Goal: Task Accomplishment & Management: Complete application form

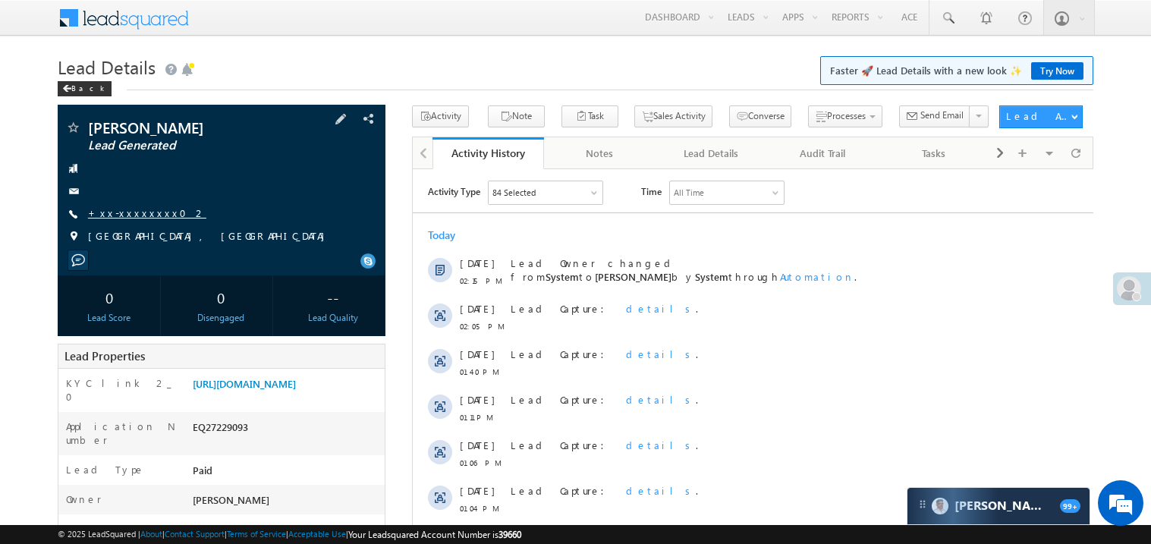
click at [141, 216] on link "+xx-xxxxxxxx02" at bounding box center [147, 212] width 118 height 13
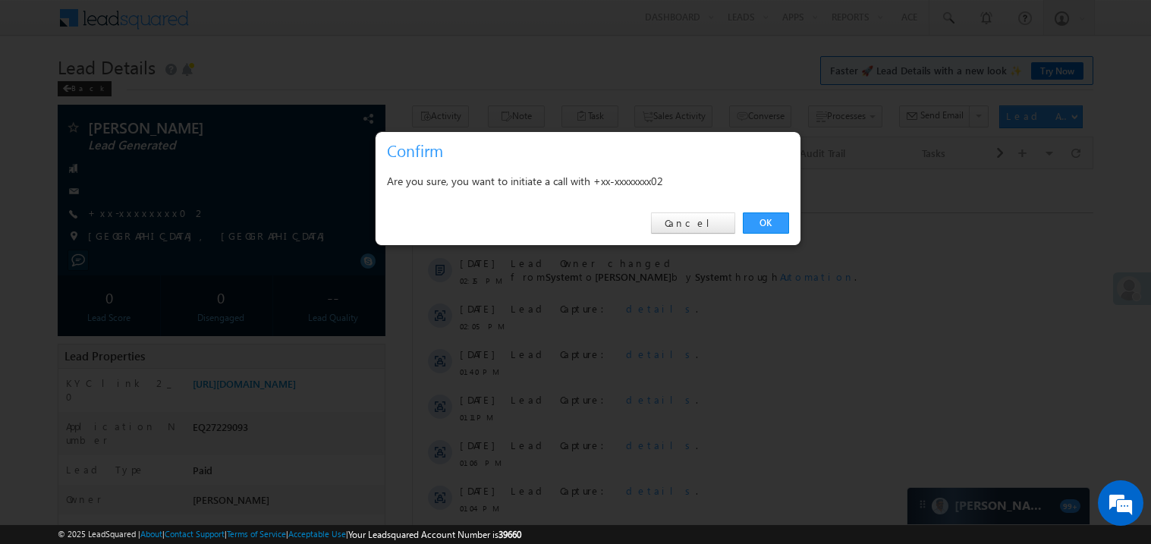
click at [504, 59] on div at bounding box center [575, 272] width 1151 height 544
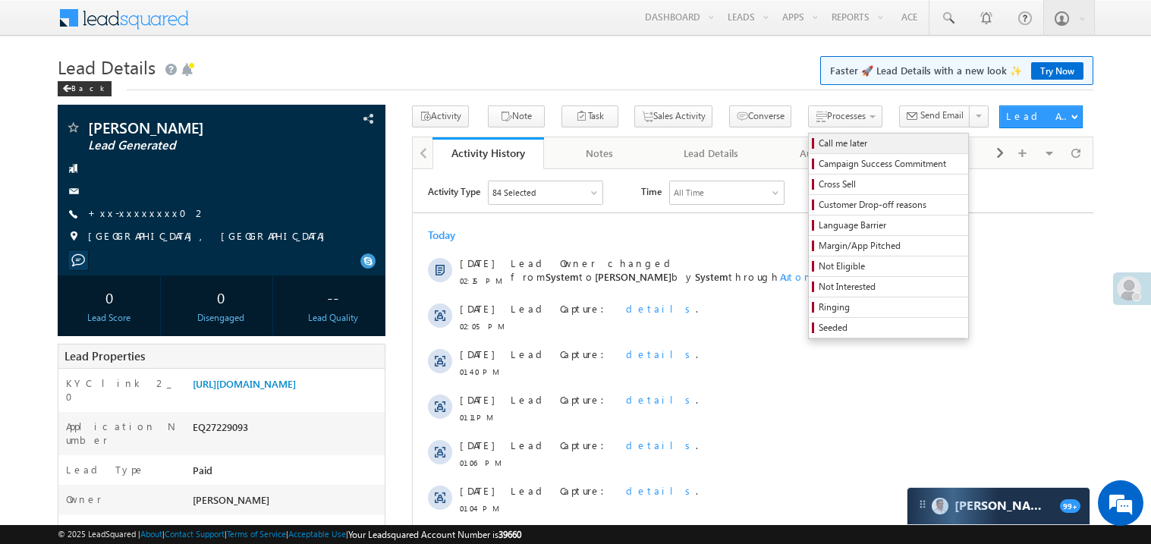
click at [819, 137] on span "Call me later" at bounding box center [891, 144] width 144 height 14
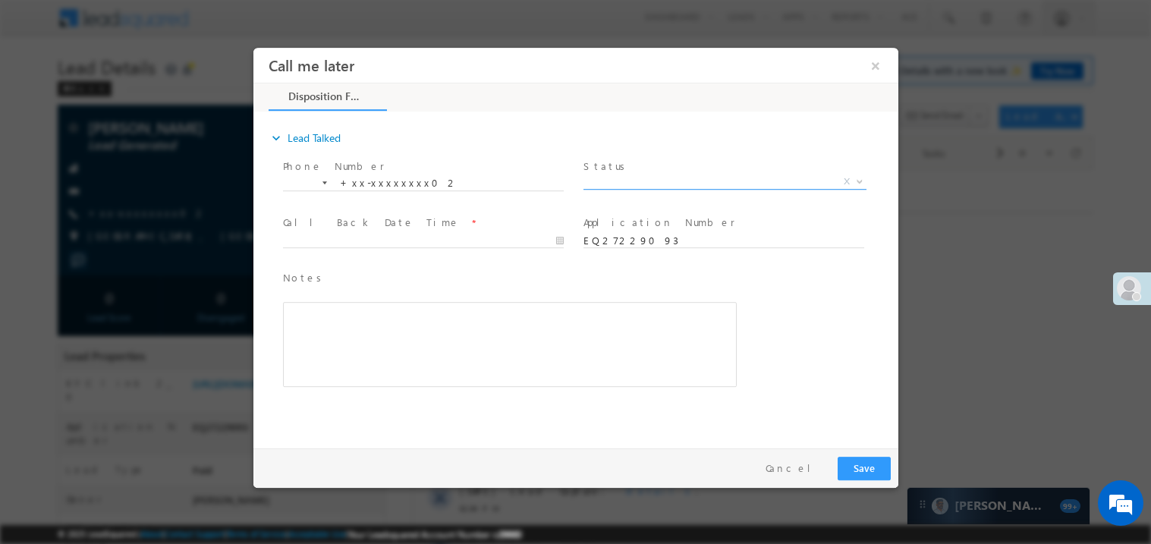
click at [605, 182] on span "X" at bounding box center [724, 181] width 283 height 15
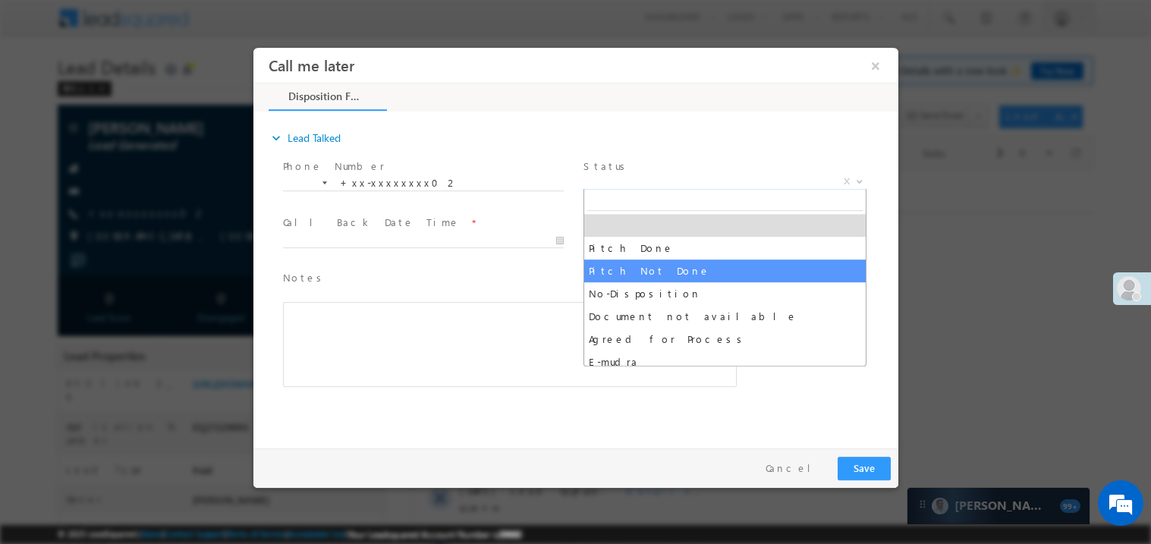
select select "Pitch Not Done"
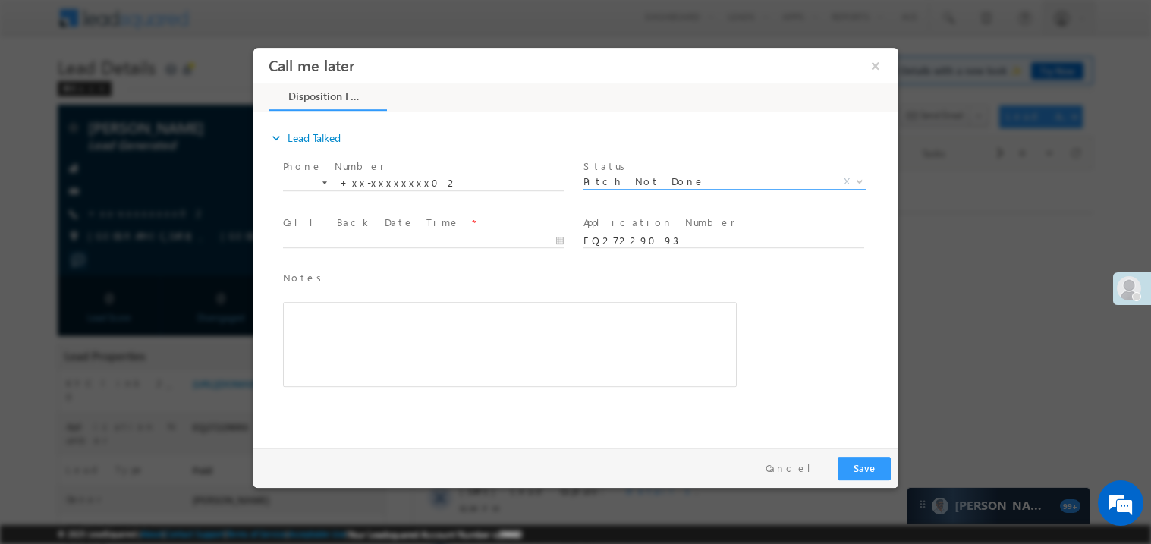
click at [358, 225] on label "Call Back Date Time" at bounding box center [370, 222] width 177 height 14
click at [350, 240] on body "Call me later ×" at bounding box center [575, 244] width 645 height 394
type input "08/15/25 3:40 PM"
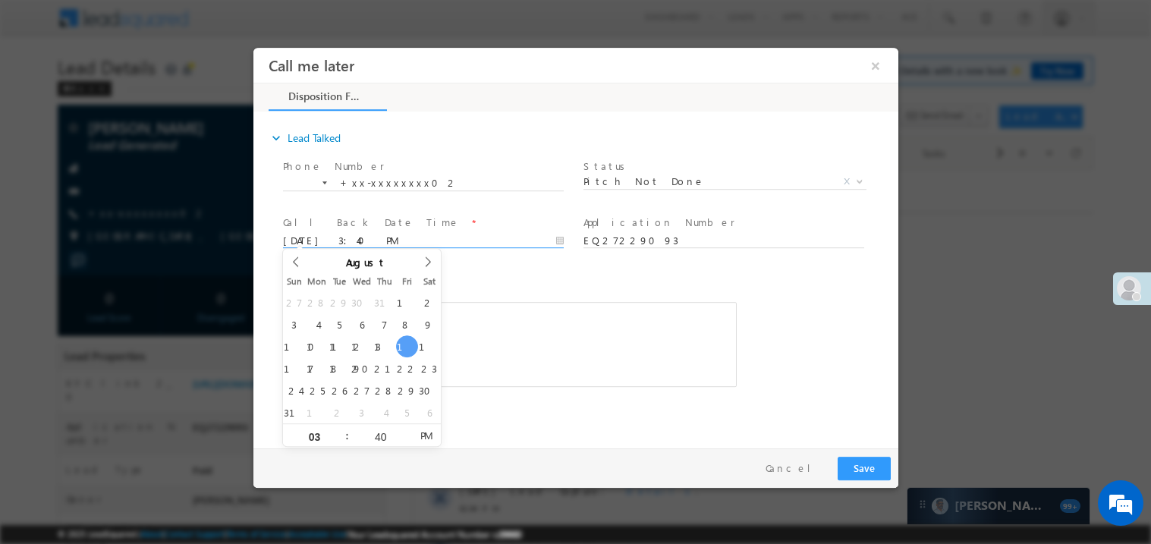
click at [580, 353] on div "Rich Text Editor, 40788eee-0fb2-11ec-a811-0adc8a9d82c2__tab1__section1__Notes__…" at bounding box center [509, 343] width 454 height 85
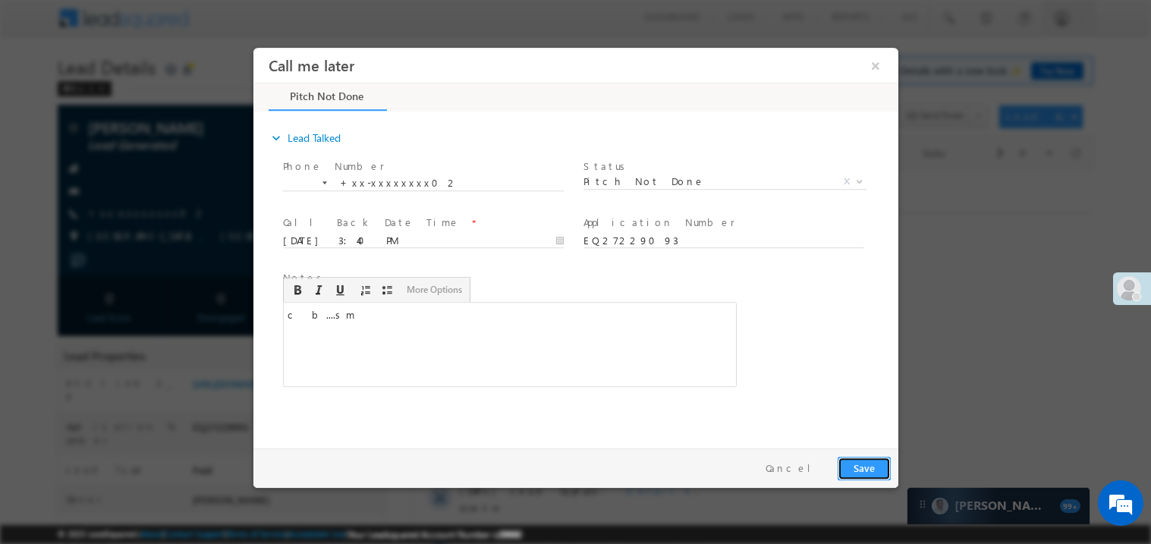
click at [861, 472] on button "Save" at bounding box center [863, 468] width 53 height 24
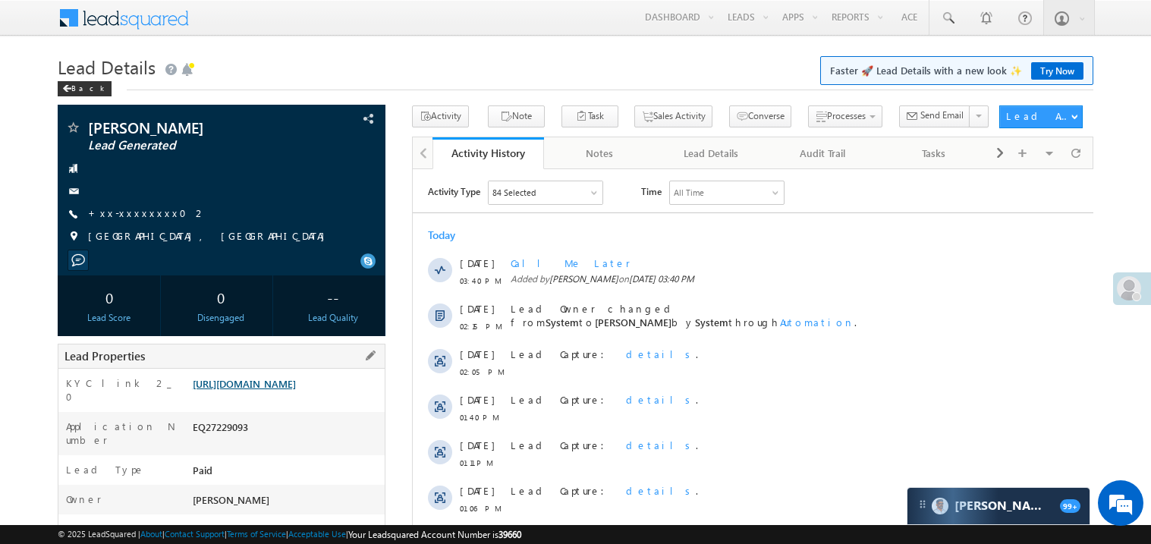
click at [278, 390] on link "https://angelbroking1-pk3em7sa.customui-test.leadsquared.com?leadId=a06f229f-1e…" at bounding box center [244, 383] width 103 height 13
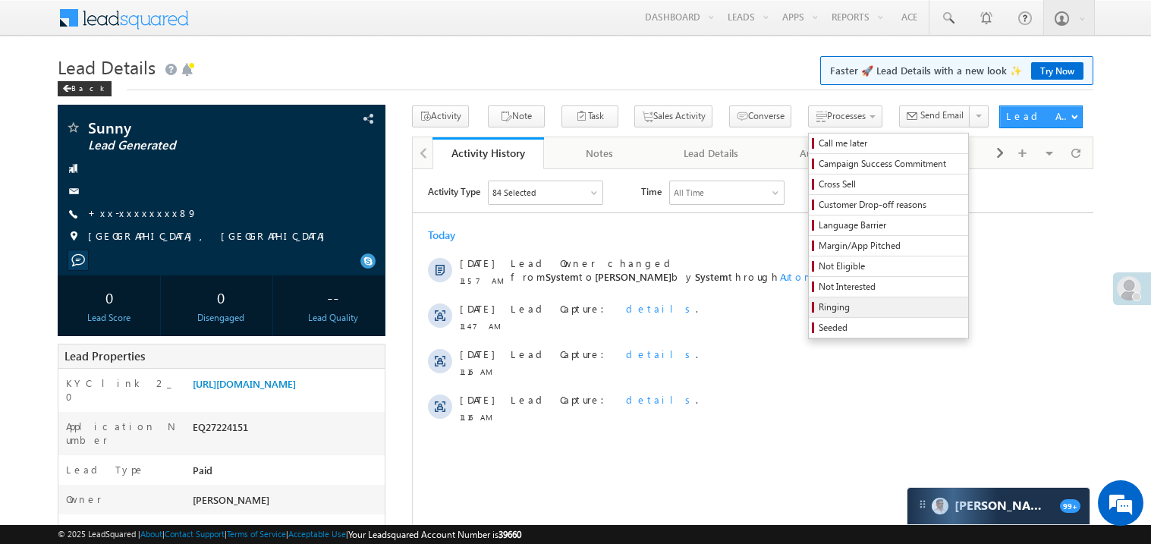
click at [819, 304] on span "Ringing" at bounding box center [891, 307] width 144 height 14
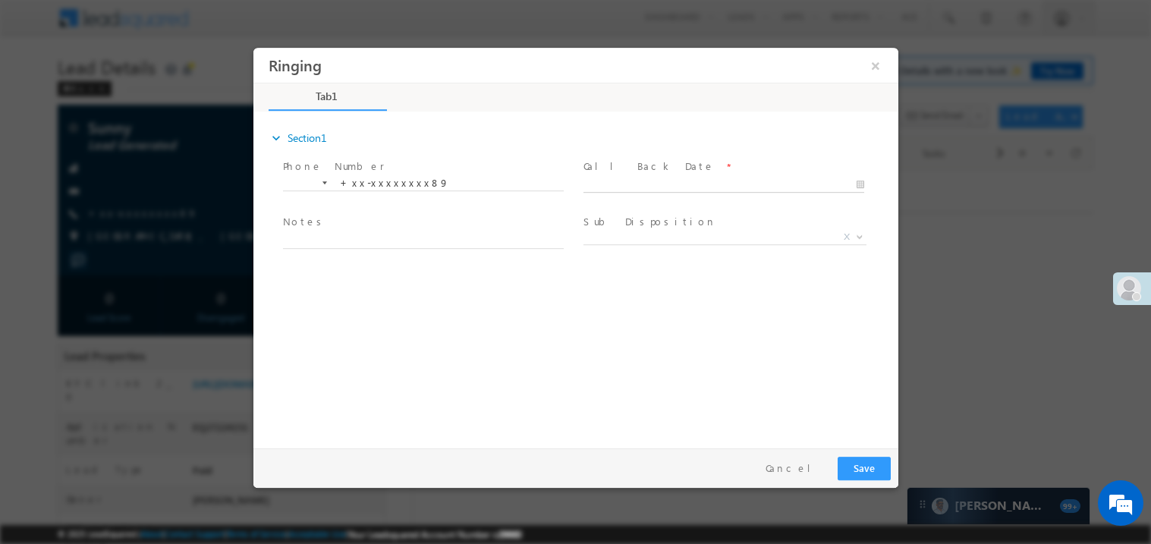
click at [622, 181] on body "Ringing ×" at bounding box center [575, 244] width 645 height 394
type input "08/15/25 3:42 PM"
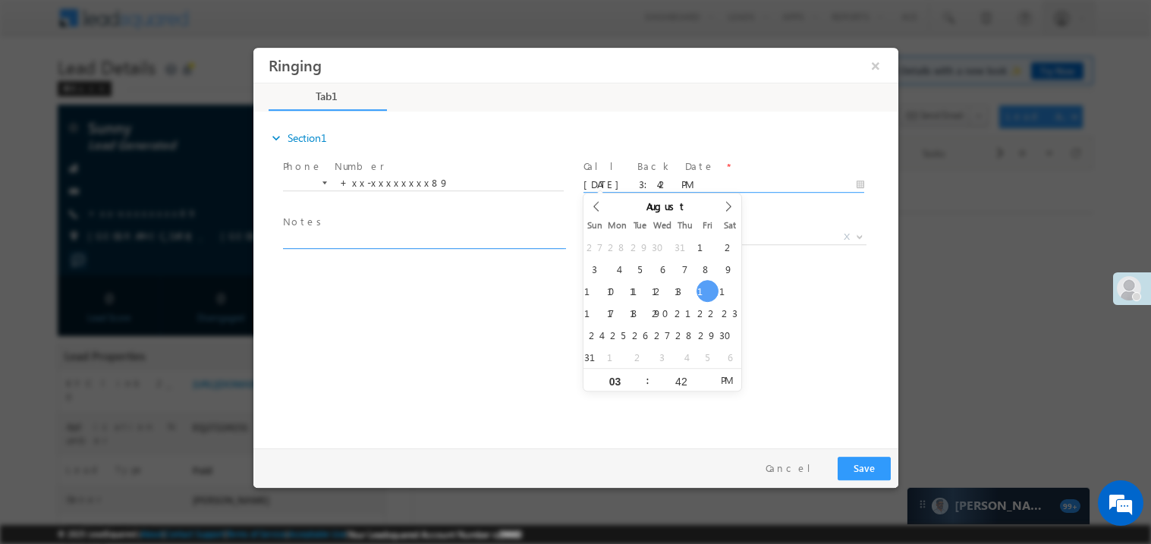
click at [342, 239] on textarea at bounding box center [422, 239] width 281 height 17
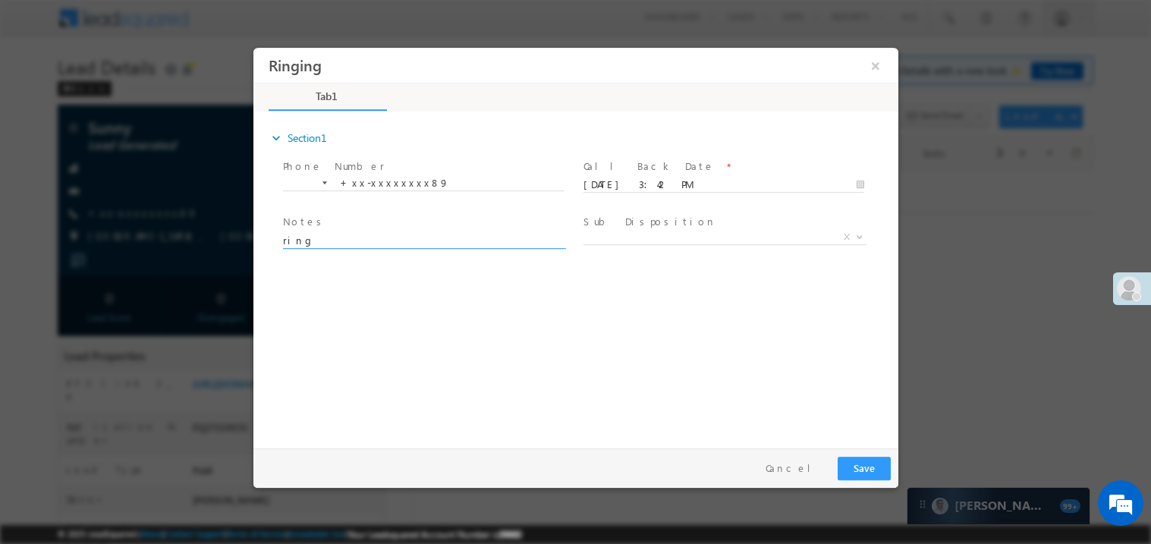
type textarea "ring"
click at [867, 471] on button "Save" at bounding box center [863, 468] width 53 height 24
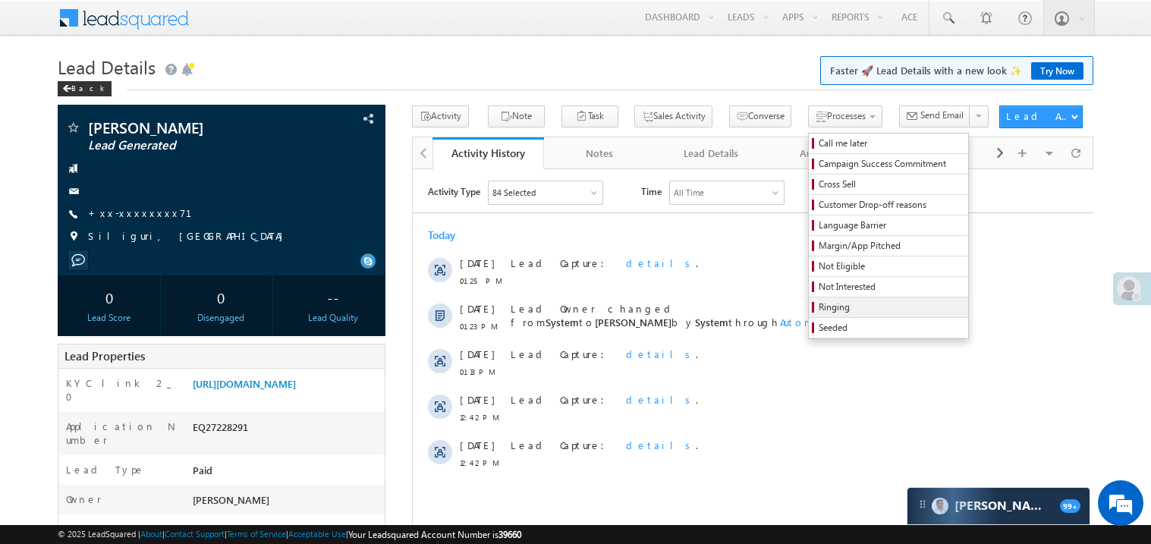
click at [819, 307] on span "Ringing" at bounding box center [891, 307] width 144 height 14
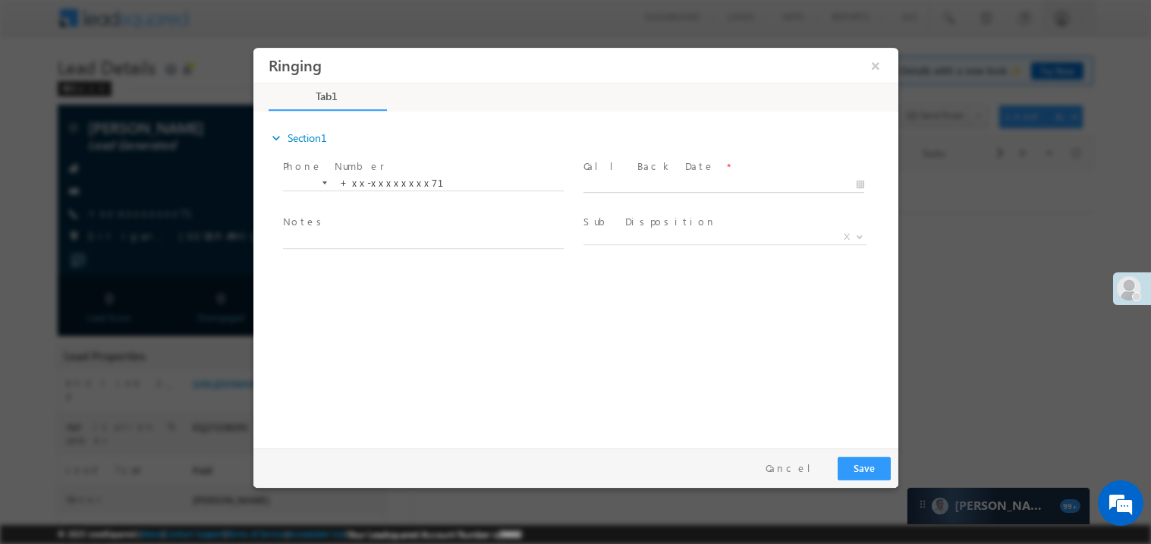
click at [646, 181] on body "Ringing ×" at bounding box center [575, 244] width 645 height 394
type input "[DATE] 3:43 PM"
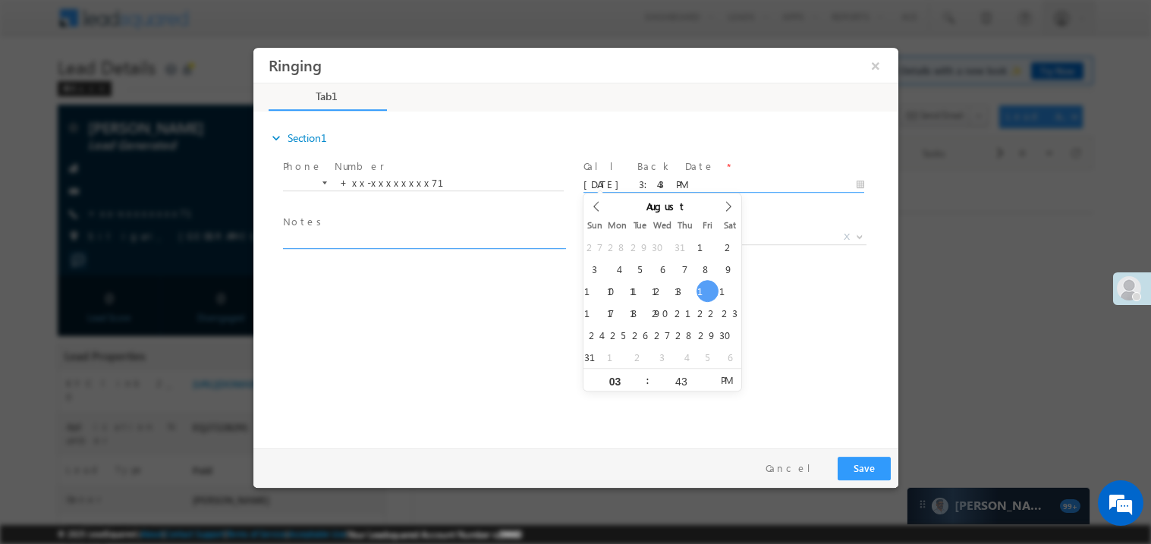
click at [382, 240] on textarea at bounding box center [422, 239] width 281 height 17
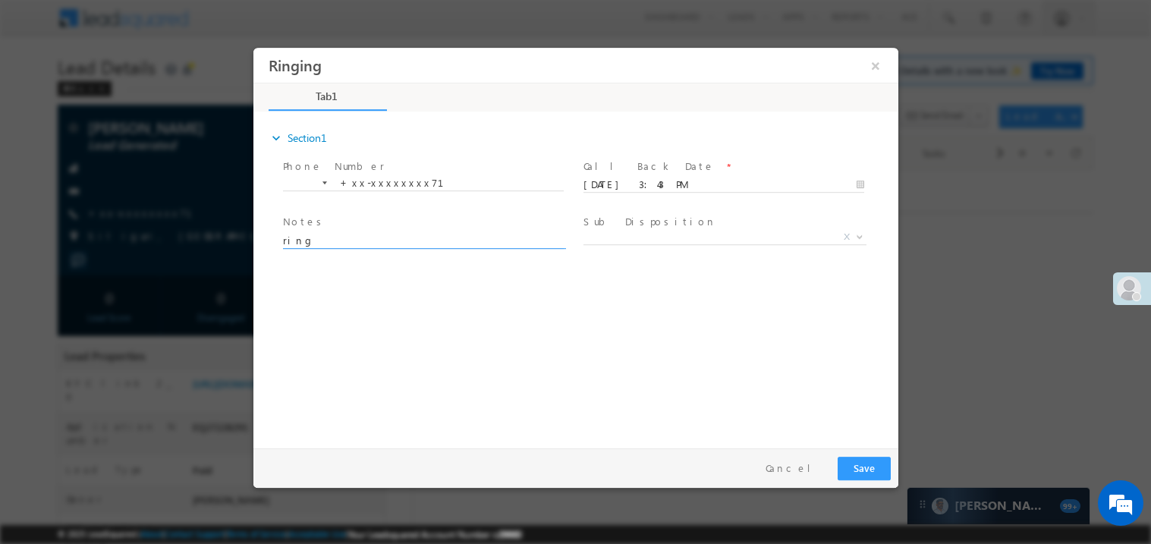
type textarea "ring"
click at [867, 469] on button "Save" at bounding box center [863, 468] width 53 height 24
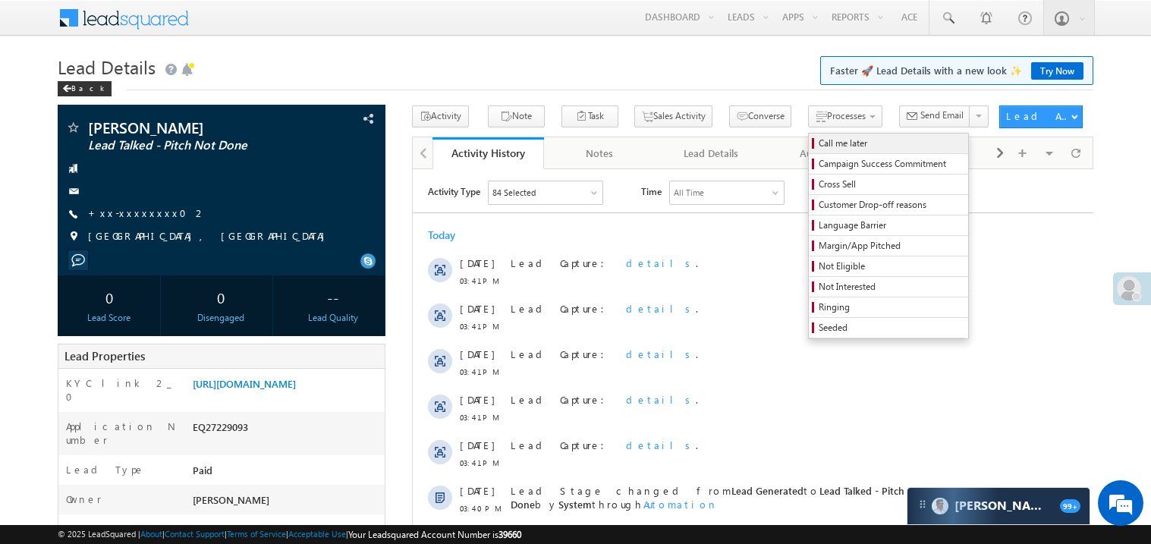
click at [819, 140] on span "Call me later" at bounding box center [891, 144] width 144 height 14
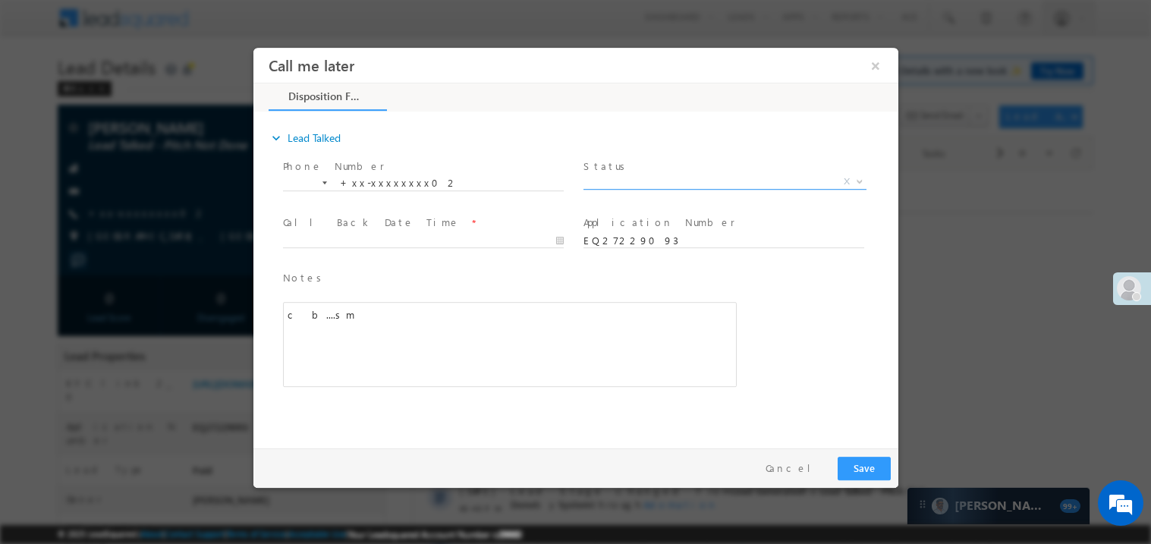
click at [627, 184] on span "X" at bounding box center [724, 181] width 283 height 15
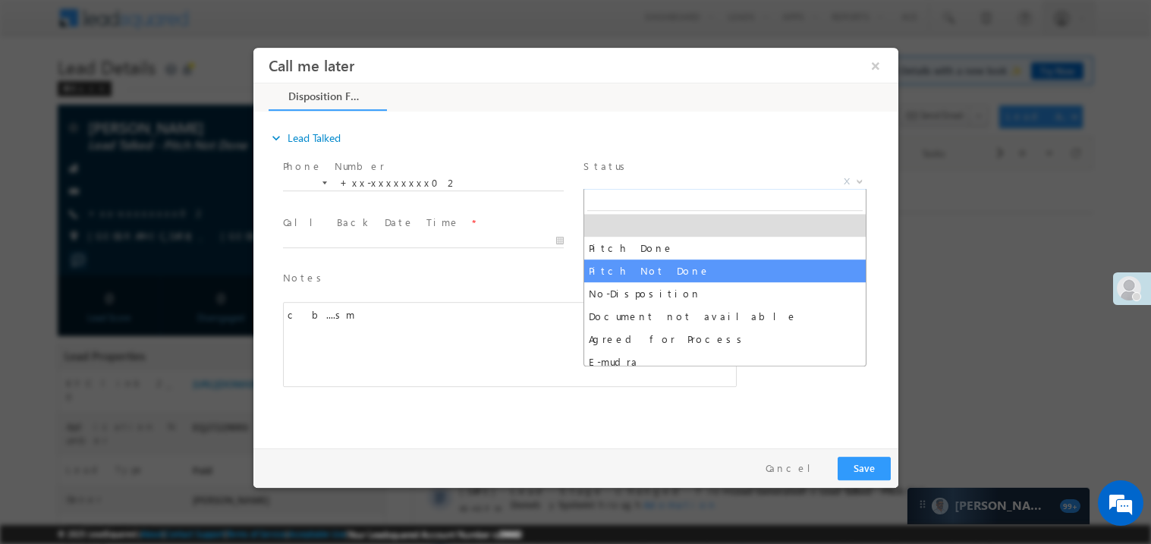
select select "Pitch Not Done"
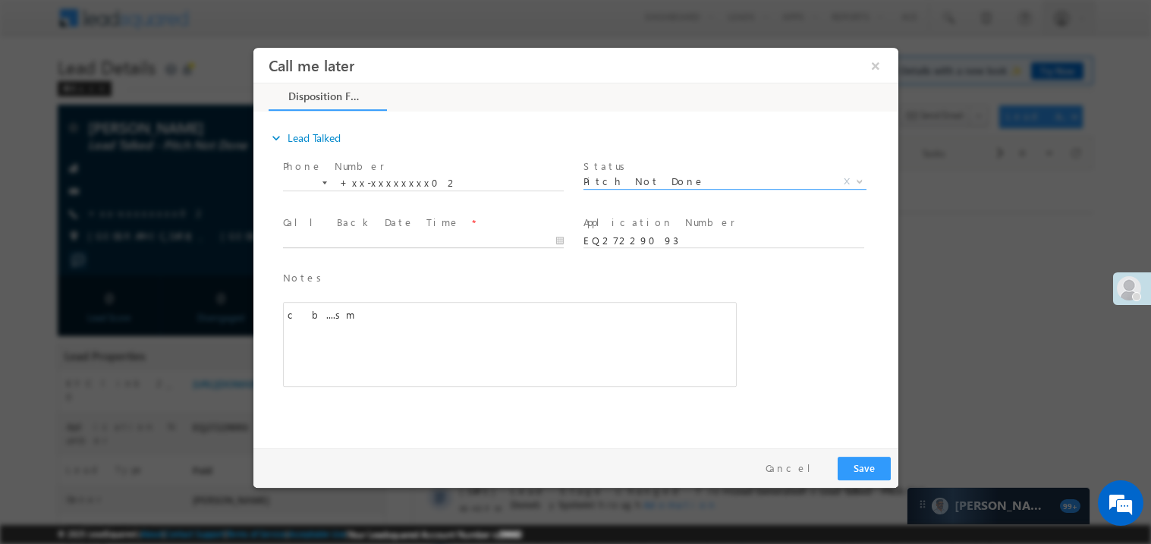
click at [365, 244] on body "Call me later ×" at bounding box center [575, 244] width 645 height 394
type input "[DATE] 3:43 PM"
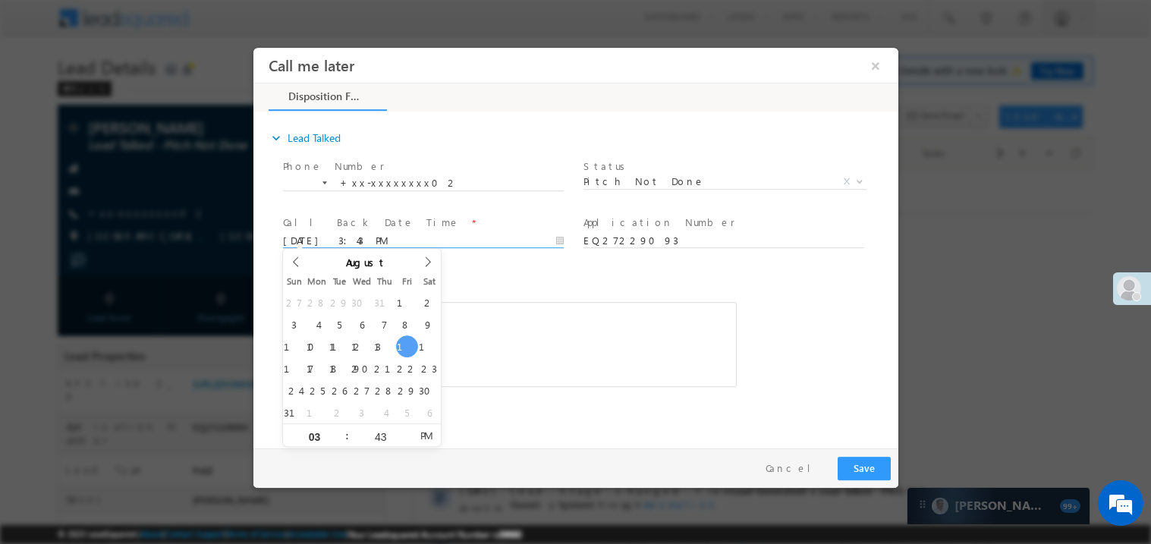
click at [515, 360] on div "c b....sm" at bounding box center [509, 343] width 454 height 85
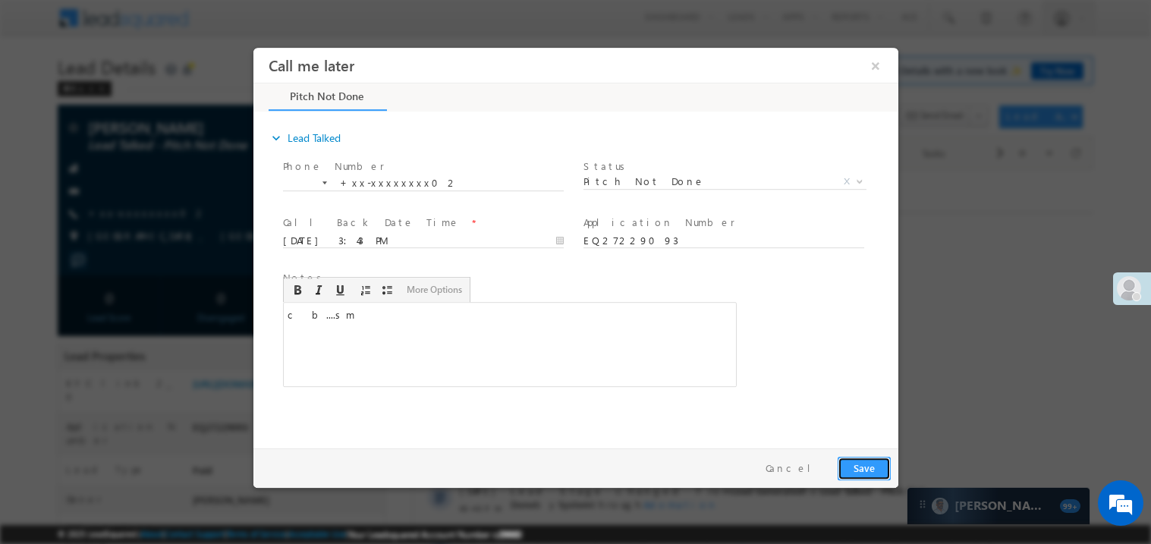
click at [867, 473] on button "Save" at bounding box center [863, 468] width 53 height 24
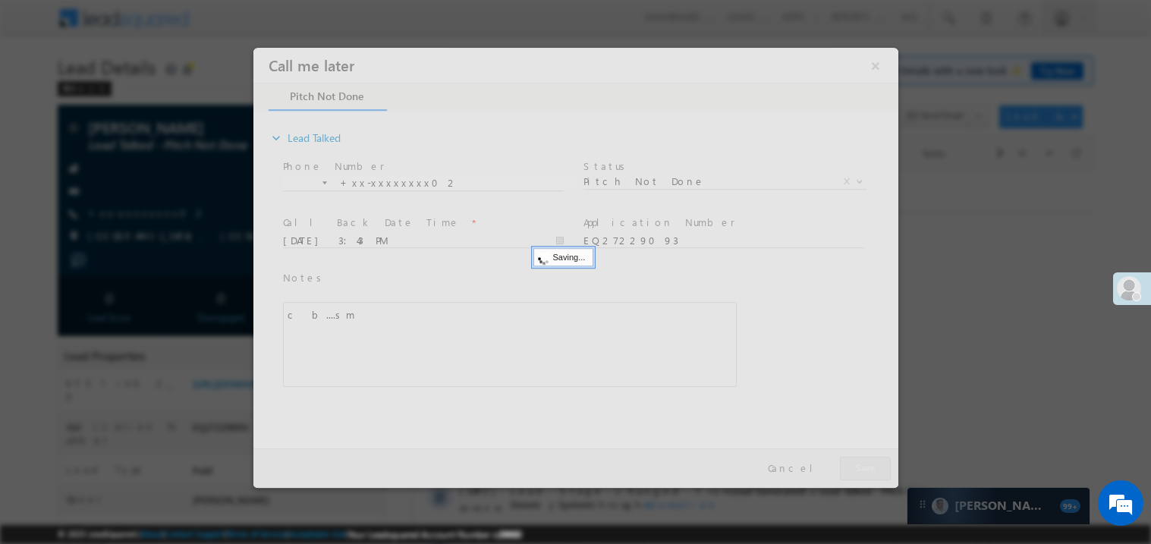
click at [867, 473] on div at bounding box center [575, 267] width 645 height 440
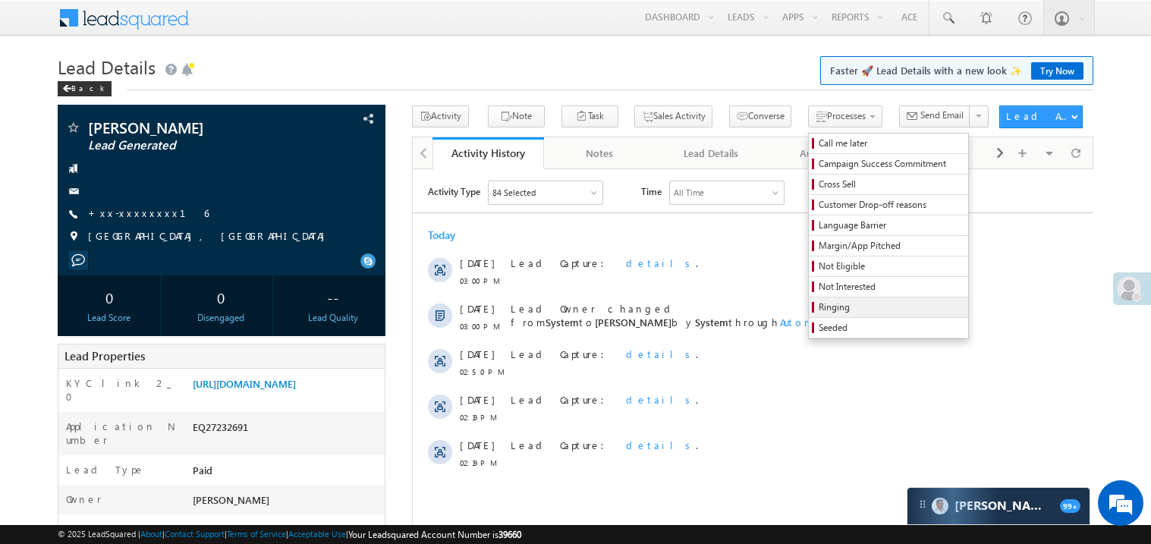
click at [819, 304] on span "Ringing" at bounding box center [891, 307] width 144 height 14
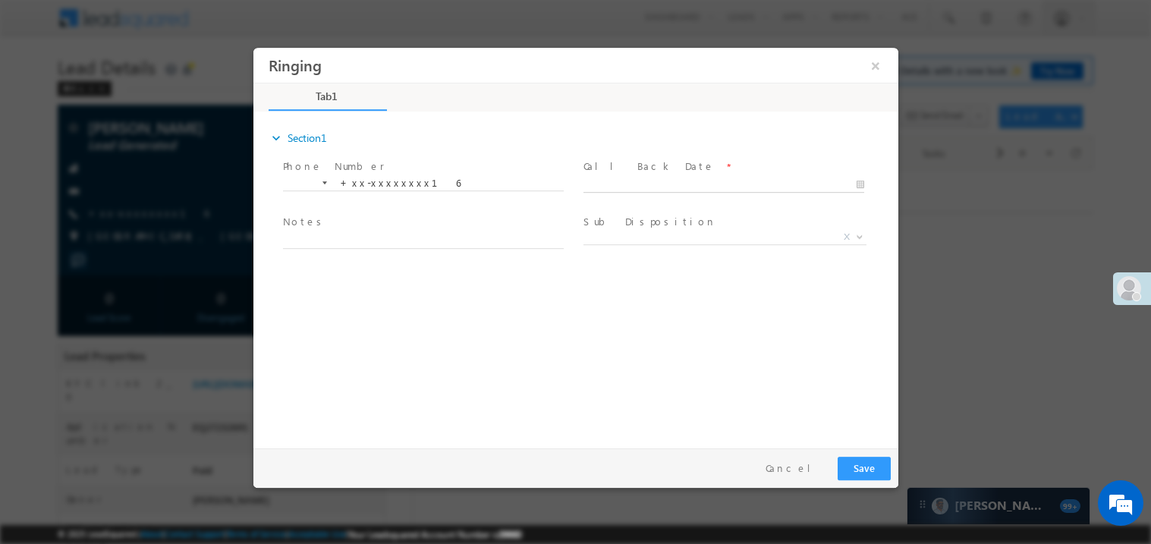
click at [632, 182] on body "Ringing ×" at bounding box center [575, 244] width 645 height 394
type input "08/15/25 3:44 PM"
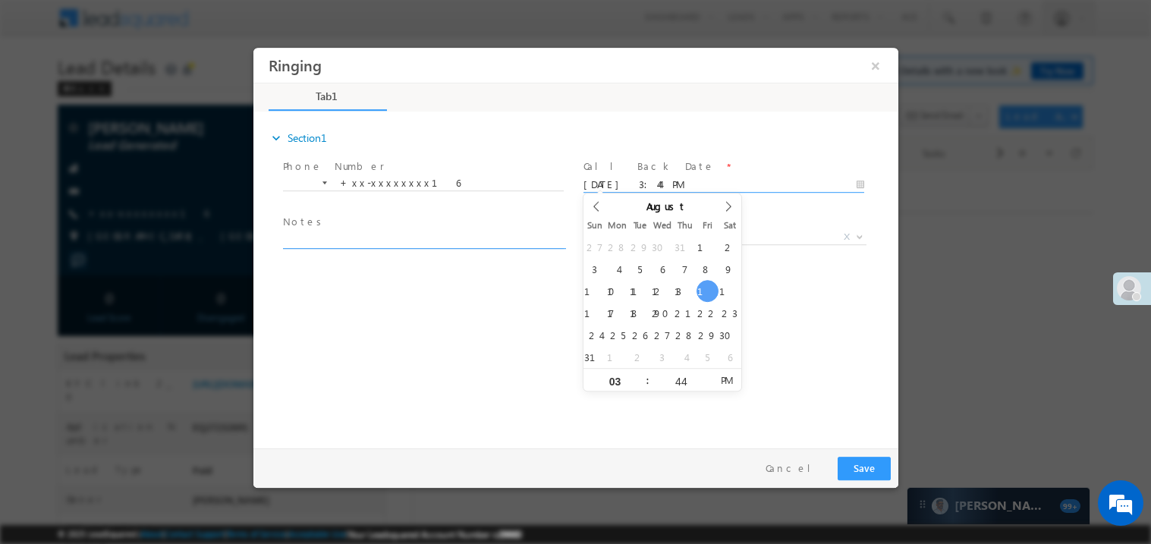
click at [382, 231] on textarea at bounding box center [422, 239] width 281 height 17
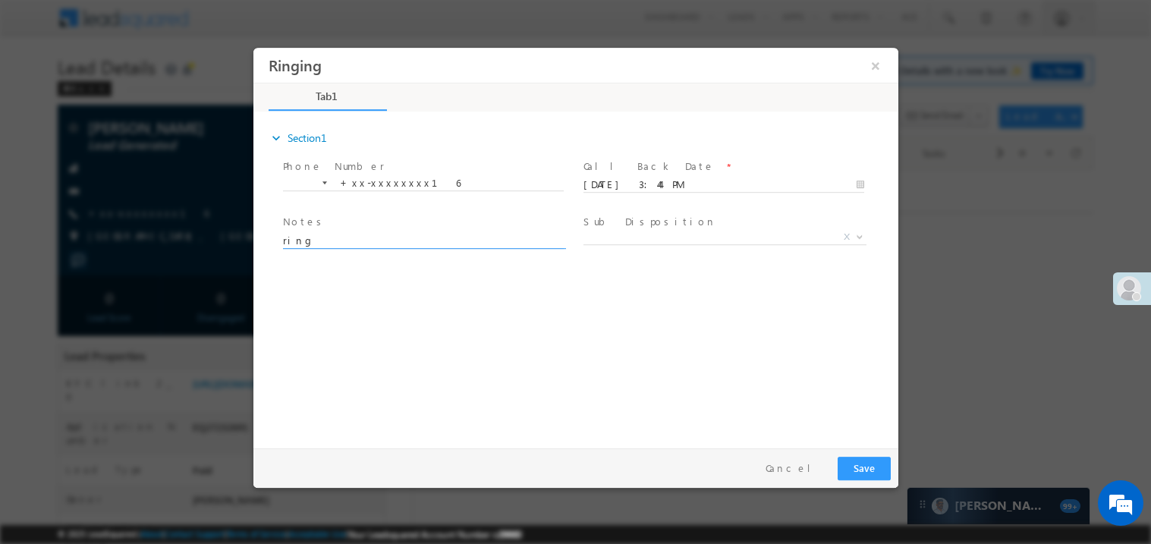
type textarea "ring"
click at [860, 462] on button "Save" at bounding box center [863, 468] width 53 height 24
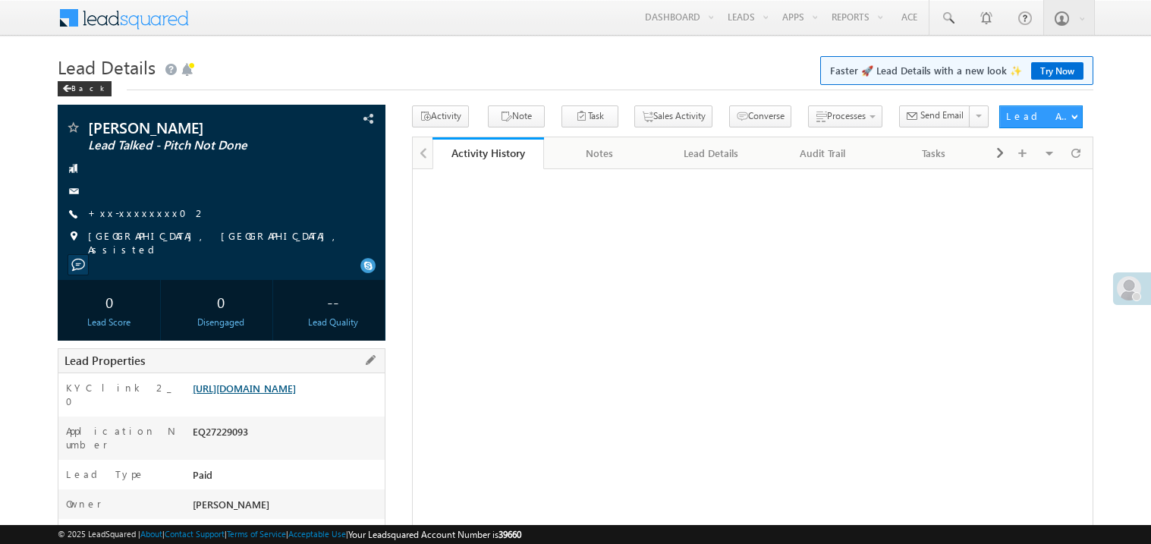
click at [292, 394] on link "[URL][DOMAIN_NAME]" at bounding box center [244, 388] width 103 height 13
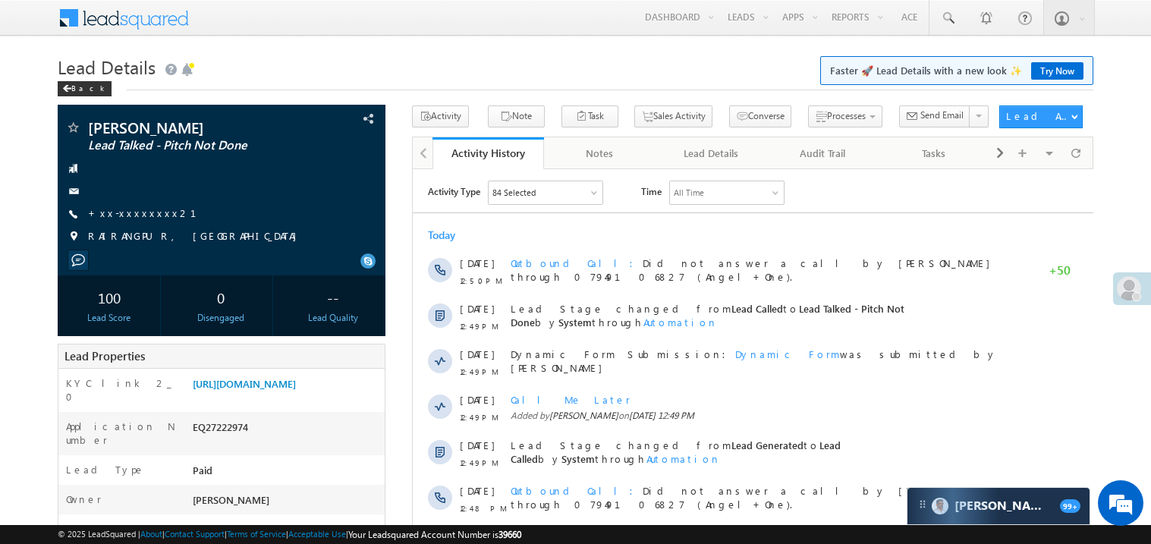
click at [624, 235] on div "Today" at bounding box center [752, 235] width 680 height 14
click at [284, 390] on link "[URL][DOMAIN_NAME]" at bounding box center [244, 383] width 103 height 13
click at [136, 219] on link "+xx-xxxxxxxx21" at bounding box center [151, 212] width 127 height 13
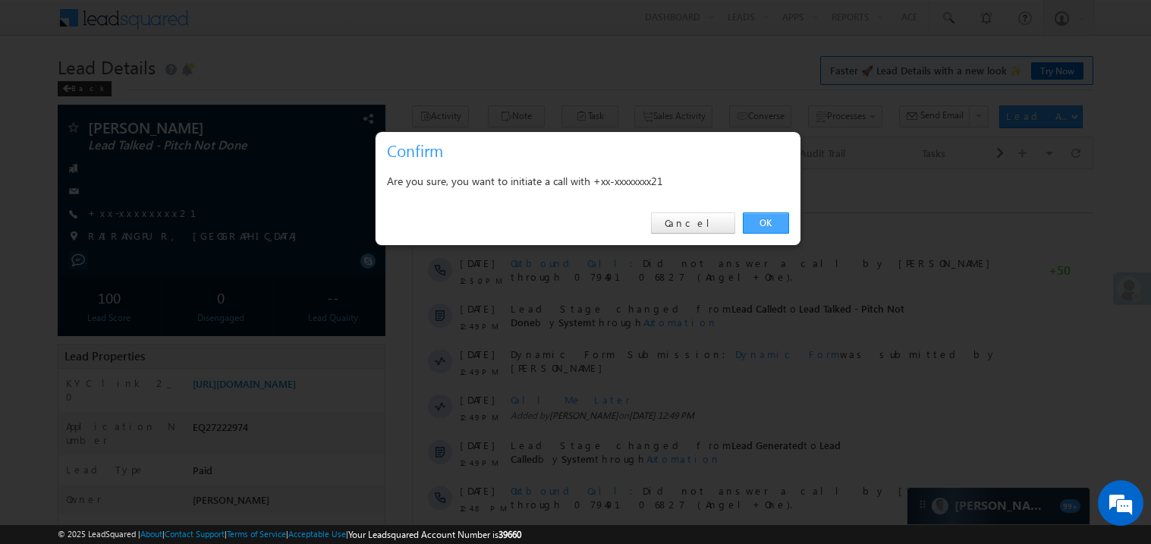
click at [769, 226] on link "OK" at bounding box center [766, 222] width 46 height 21
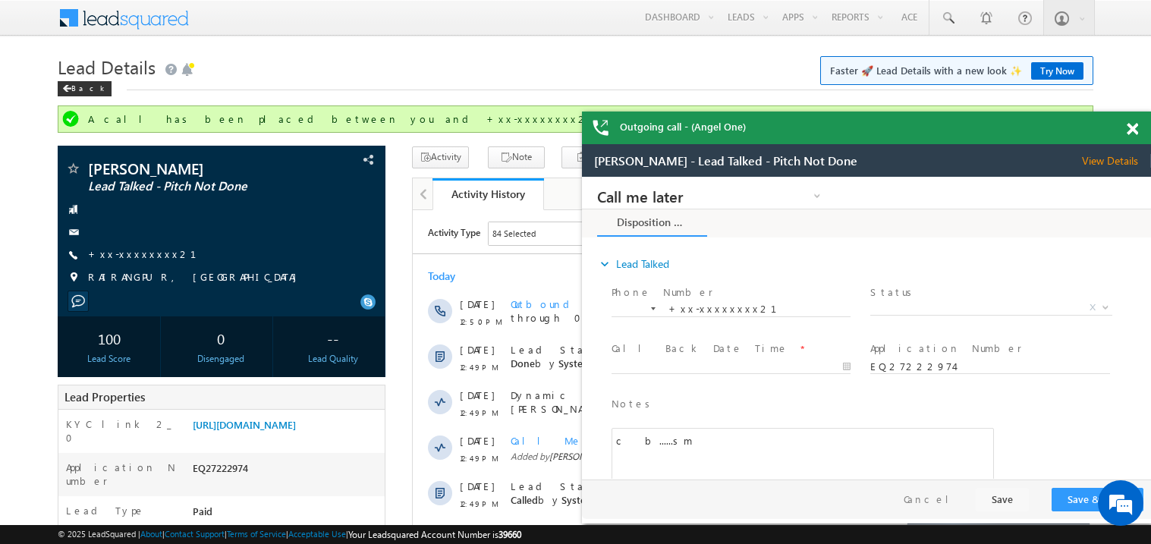
click at [1137, 132] on span at bounding box center [1132, 129] width 11 height 13
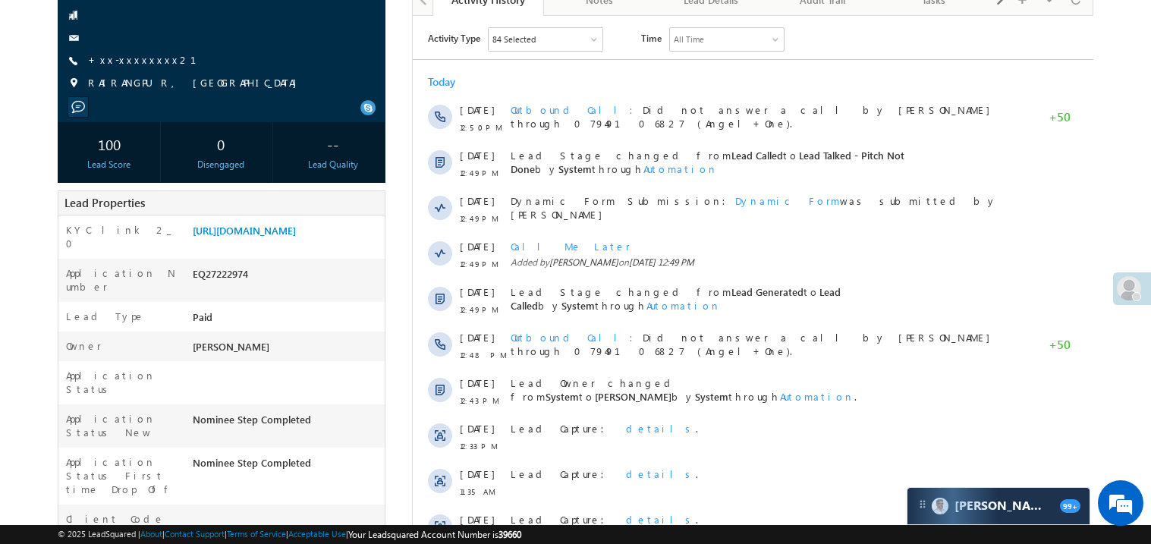
scroll to position [148, 0]
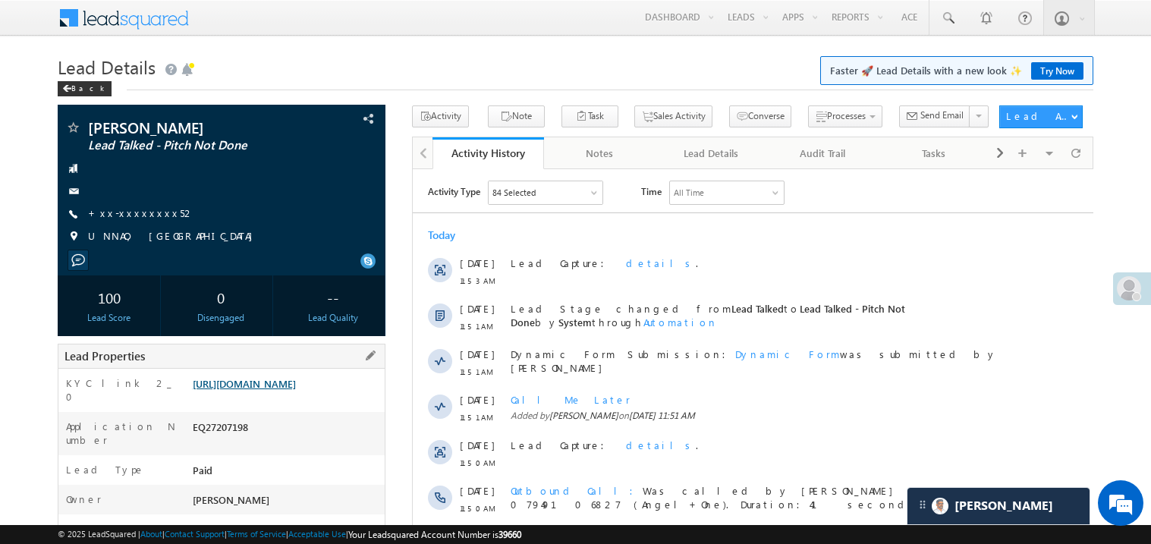
click at [296, 390] on link "https://angelbroking1-pk3em7sa.customui-test.leadsquared.com?leadId=5b0ef3d2-ab…" at bounding box center [244, 383] width 103 height 13
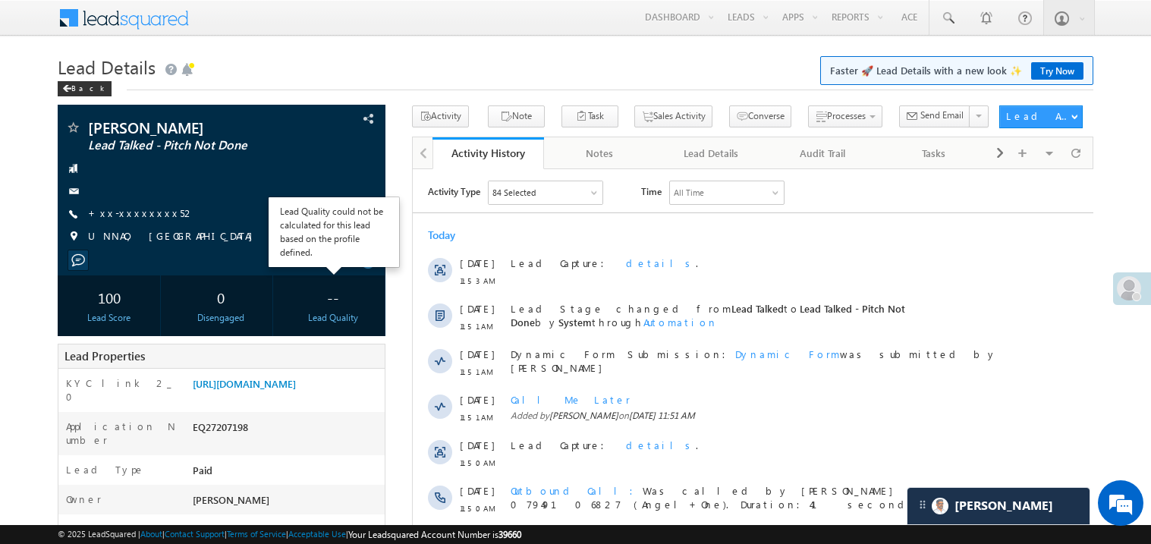
click at [323, 331] on div "-- Lead Quality" at bounding box center [333, 305] width 104 height 61
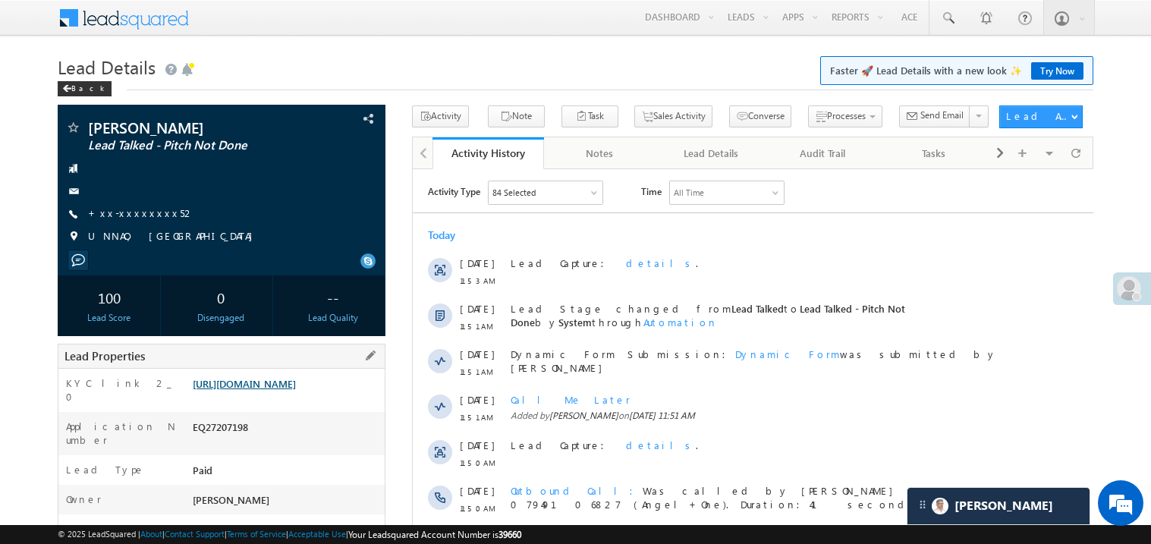
click at [271, 390] on link "https://angelbroking1-pk3em7sa.customui-test.leadsquared.com?leadId=5b0ef3d2-ab…" at bounding box center [244, 383] width 103 height 13
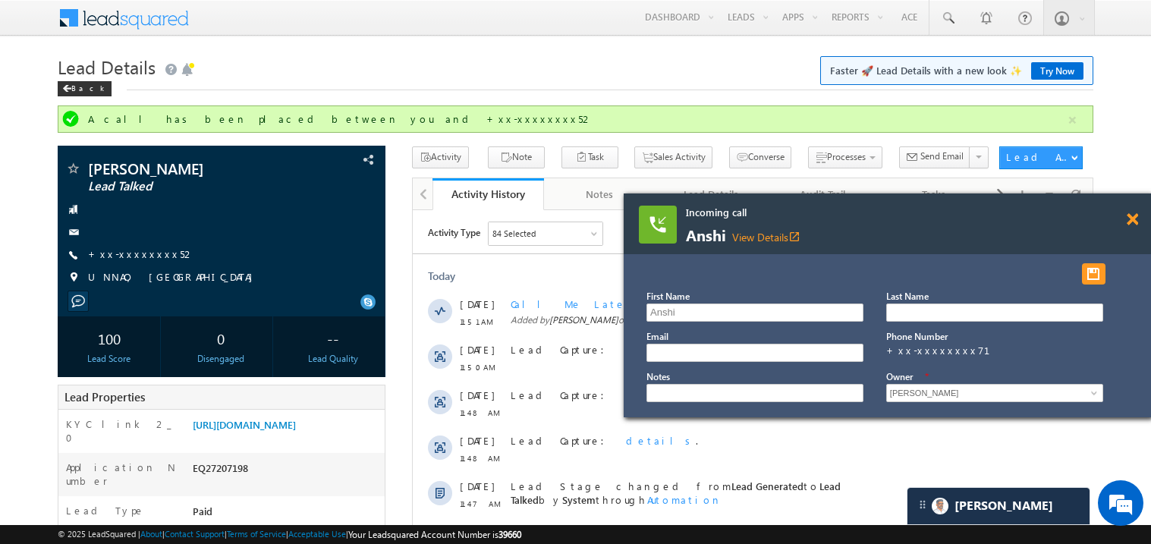
click at [1134, 219] on span at bounding box center [1132, 219] width 11 height 13
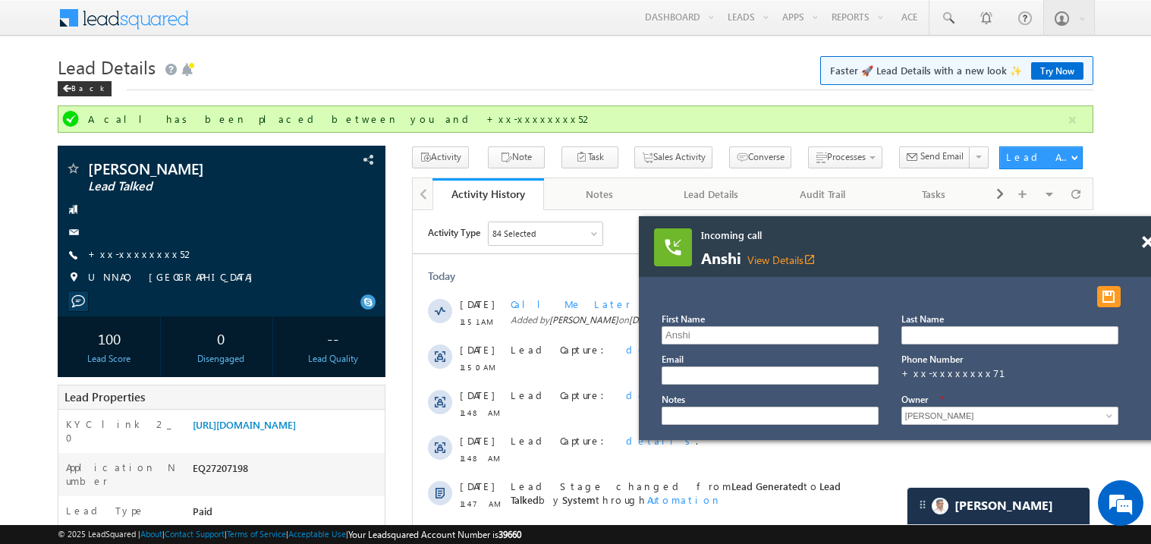
click at [966, 246] on div "Incoming call Anshi View Details open_in_new" at bounding box center [883, 247] width 364 height 39
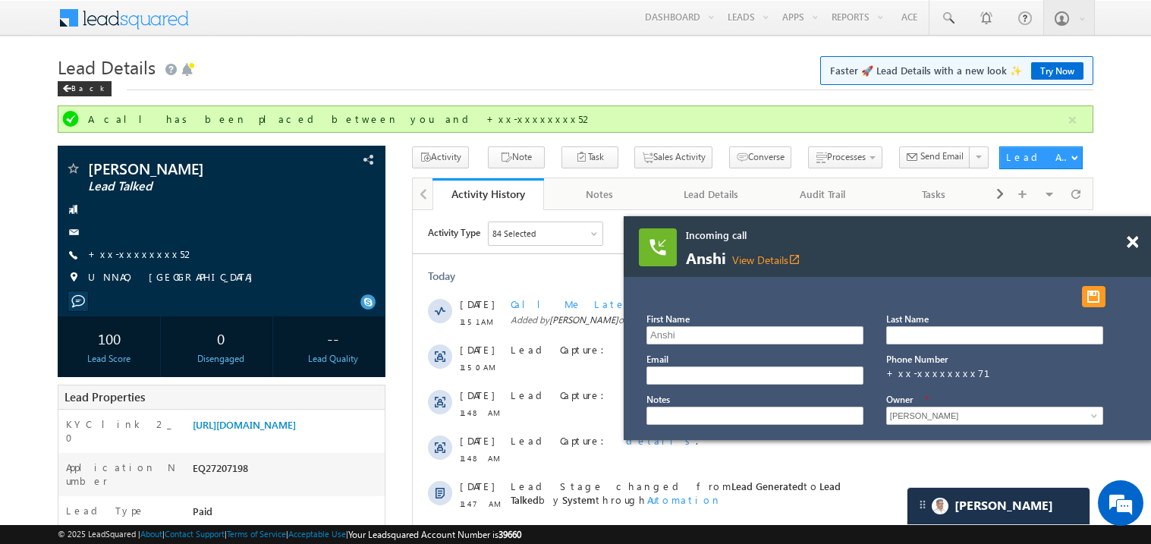
drag, startPoint x: 966, startPoint y: 246, endPoint x: 848, endPoint y: 228, distance: 119.0
click at [848, 228] on div "Incoming call Anshi View Details open_in_new" at bounding box center [868, 247] width 364 height 39
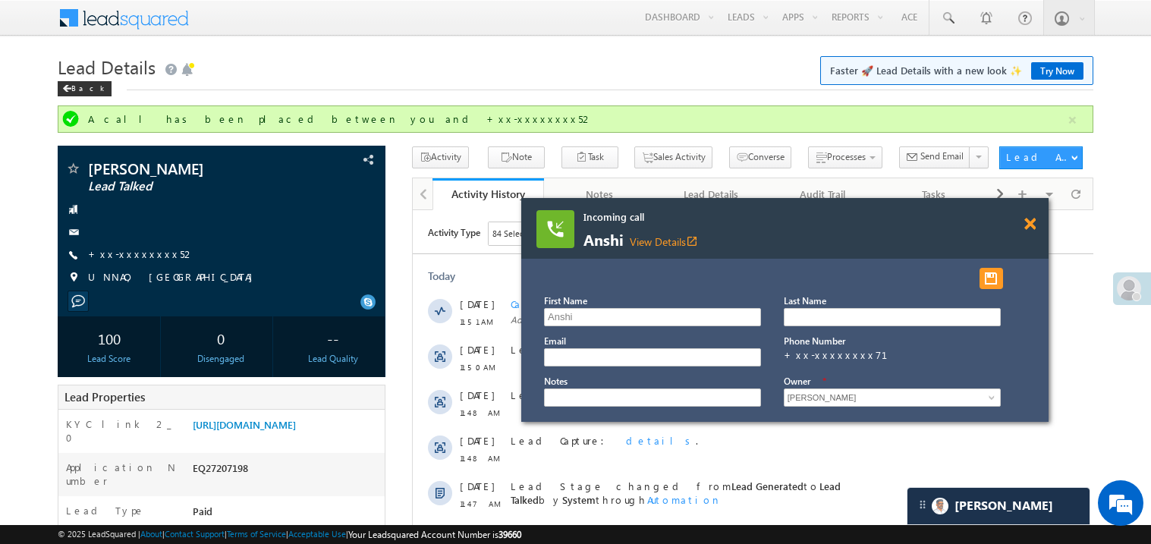
click at [1031, 219] on span at bounding box center [1029, 224] width 11 height 13
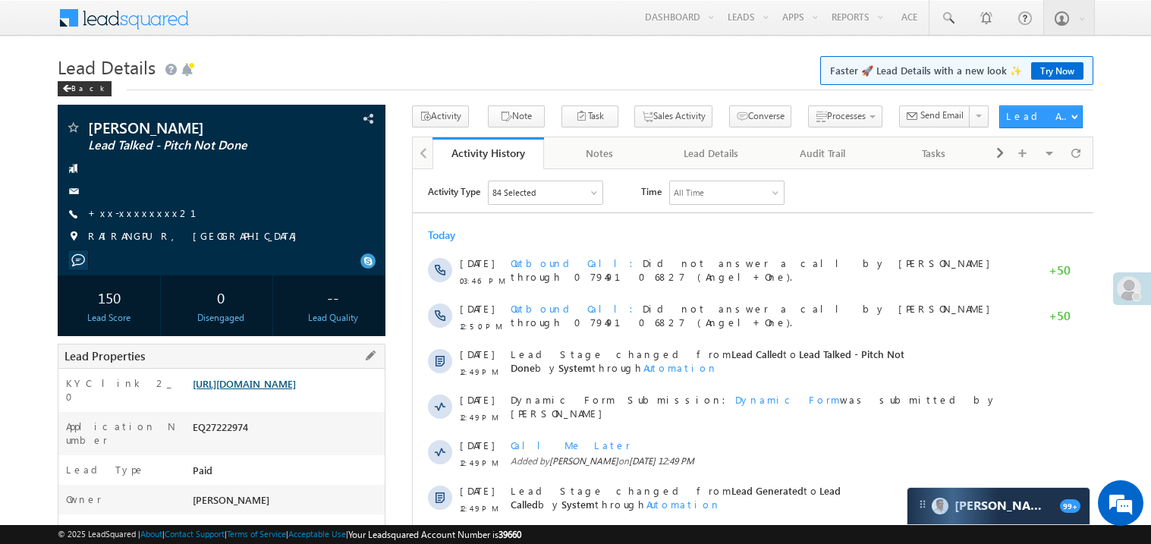
click at [296, 390] on link "[URL][DOMAIN_NAME]" at bounding box center [244, 383] width 103 height 13
